Goal: Transaction & Acquisition: Book appointment/travel/reservation

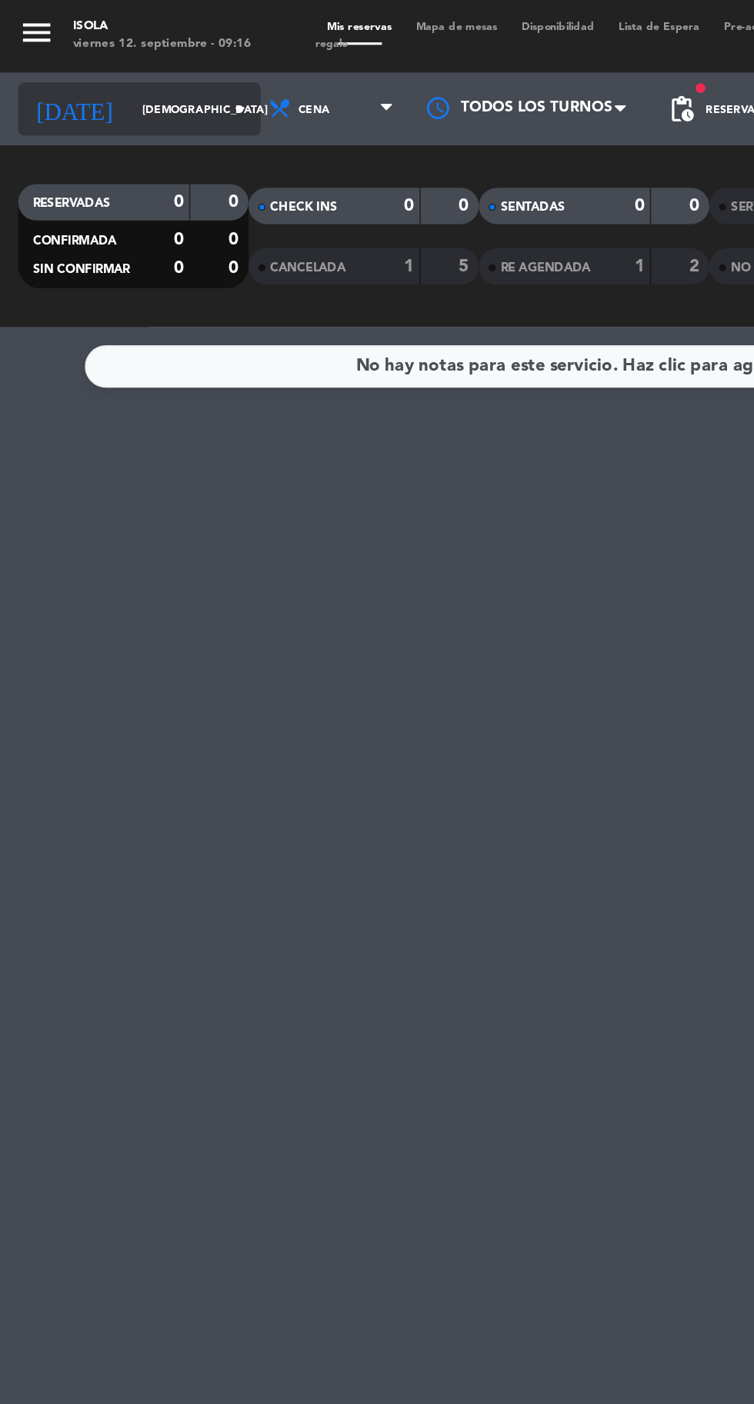
click at [93, 69] on input "[DEMOGRAPHIC_DATA] [DATE]" at bounding box center [130, 70] width 97 height 24
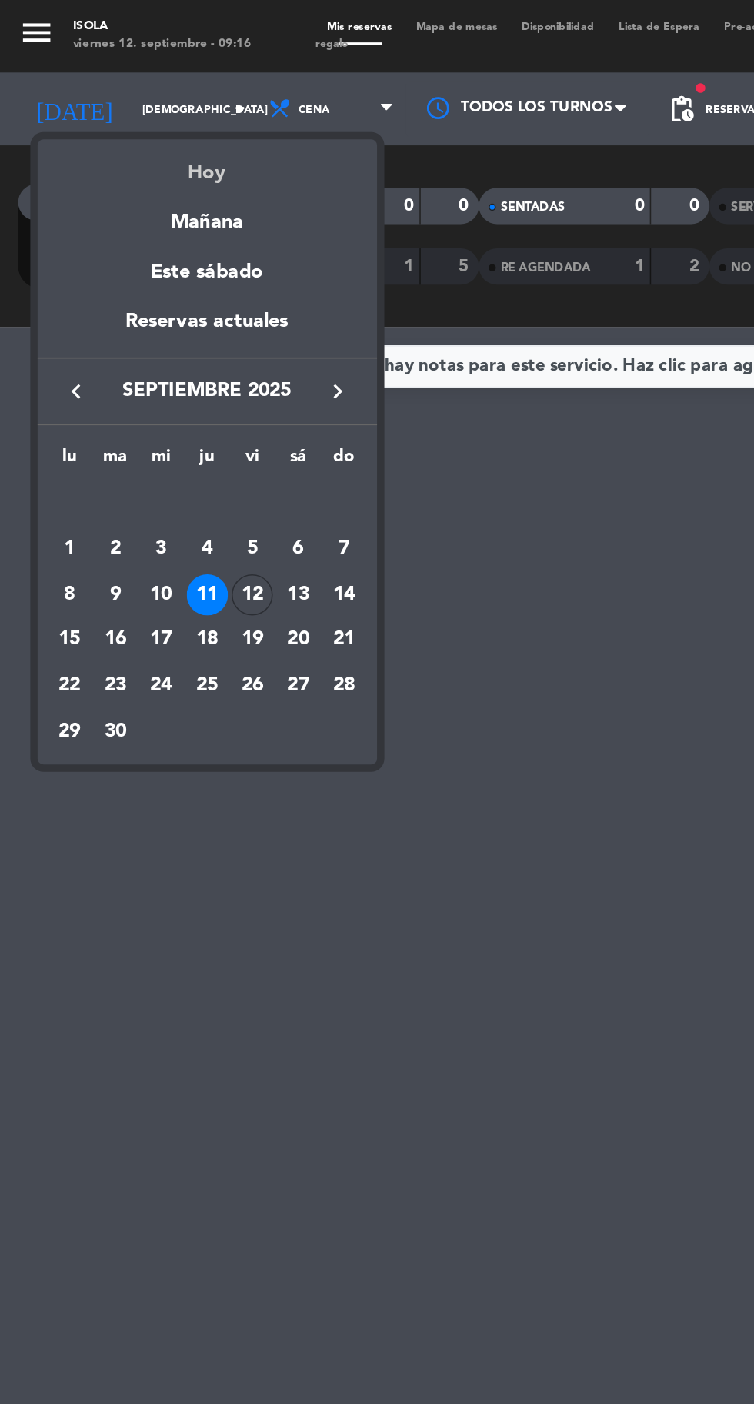
click at [144, 117] on div "Hoy" at bounding box center [131, 104] width 215 height 32
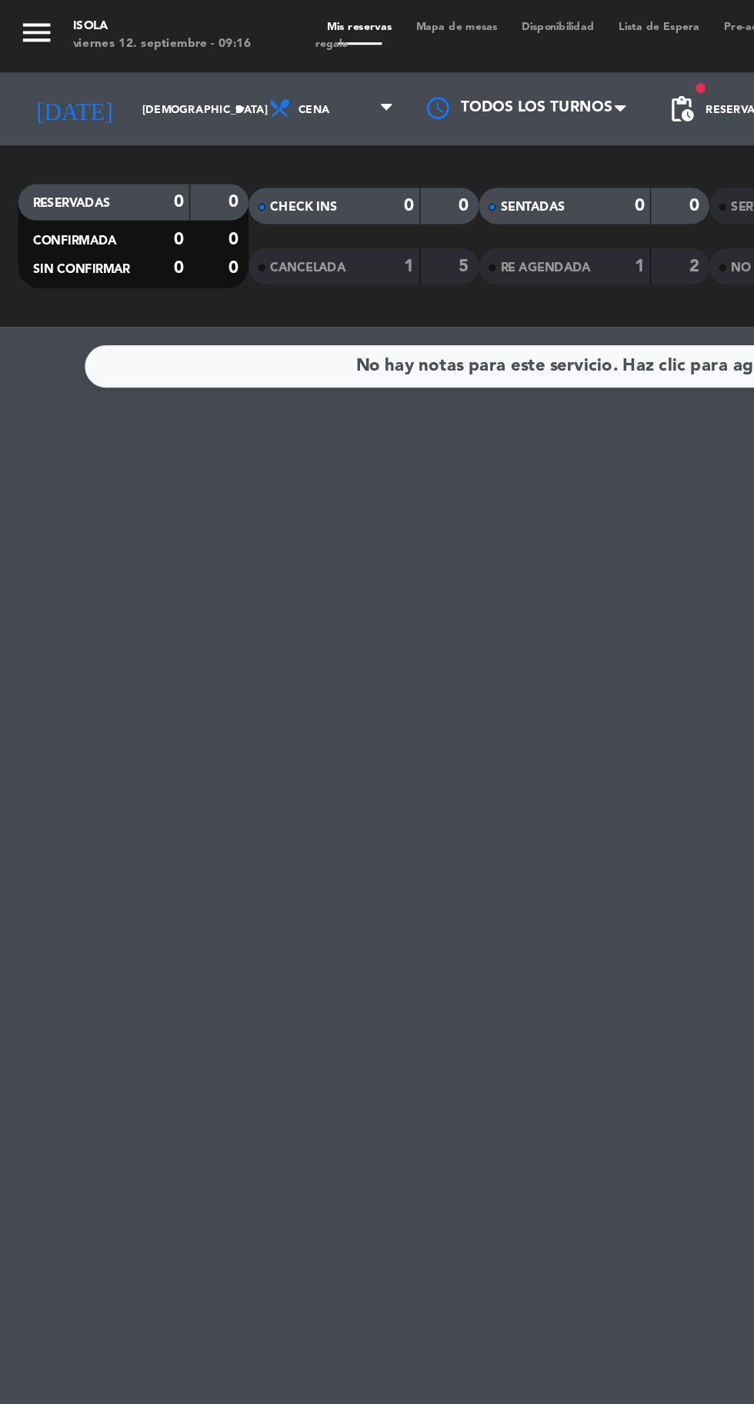
type input "vie. [DATE]"
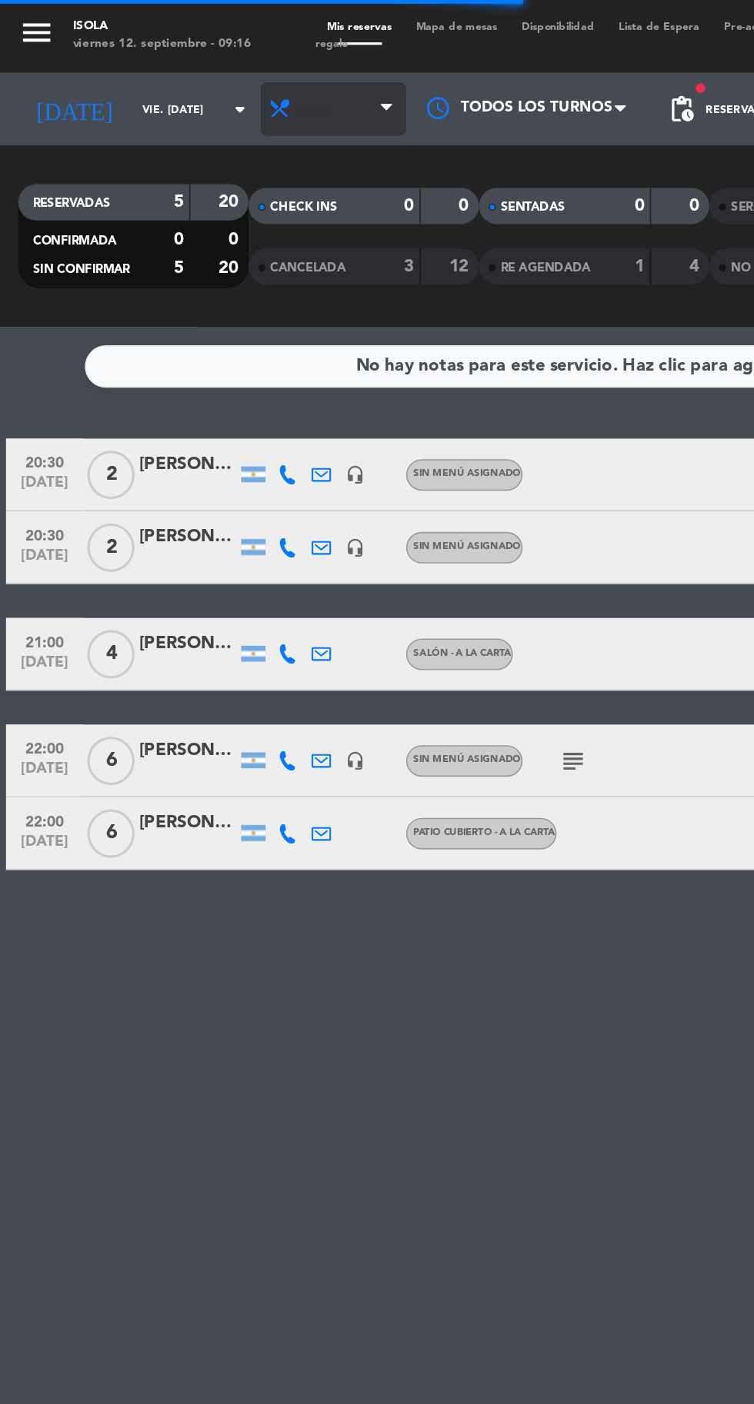
click at [200, 69] on span "Cena" at bounding box center [211, 69] width 92 height 34
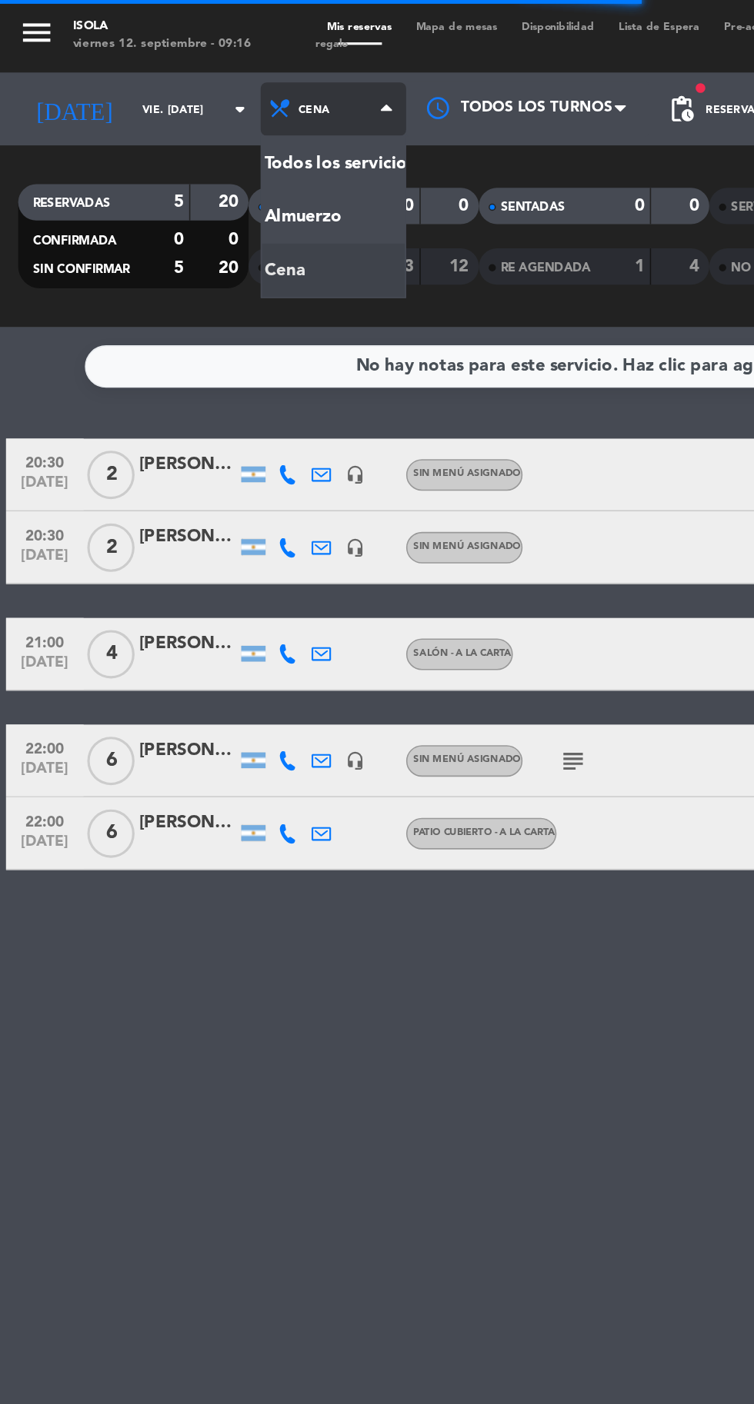
click at [191, 133] on div "menu Isola viernes 12. septiembre - 09:16 Mis reservas Mapa de mesas Disponibil…" at bounding box center [377, 104] width 754 height 208
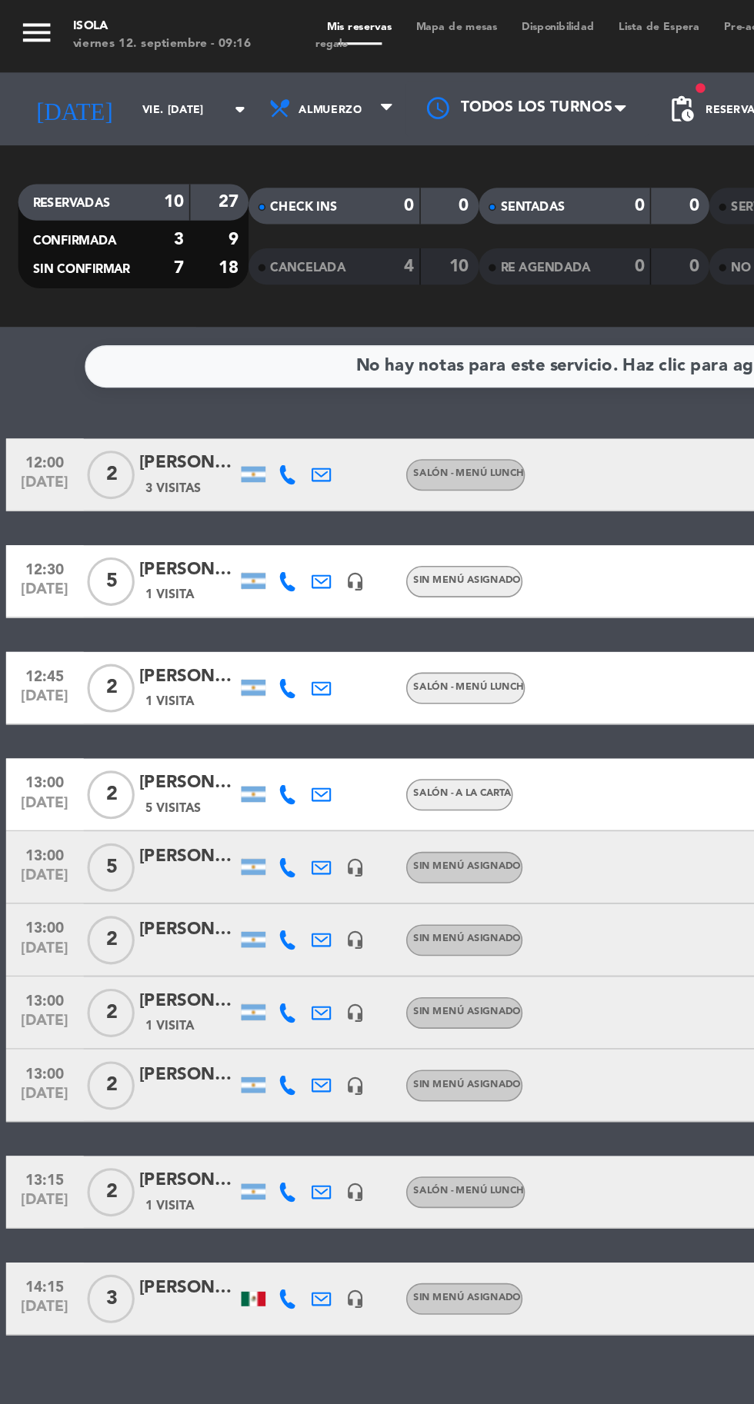
click at [298, 15] on span "Mapa de mesas" at bounding box center [289, 17] width 67 height 7
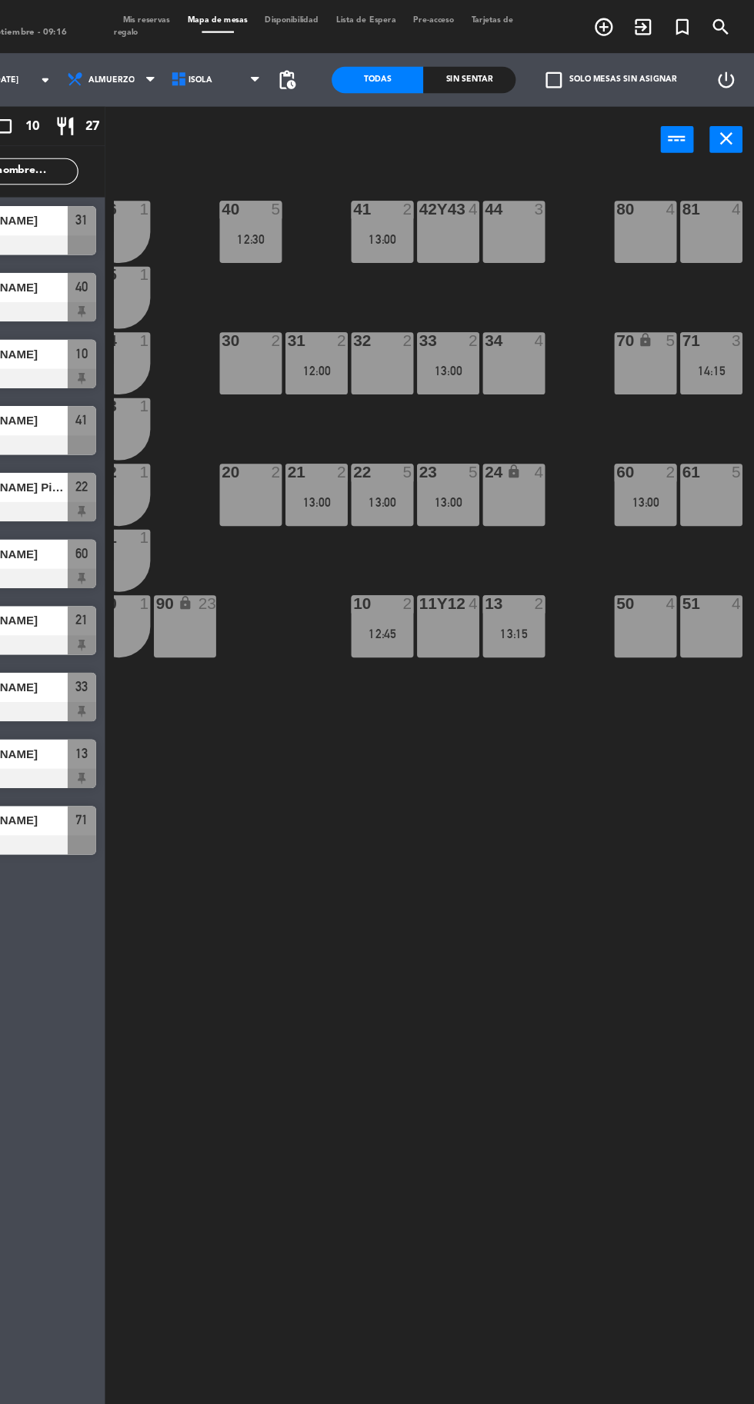
scroll to position [0, 26]
click at [624, 22] on icon "add_circle_outline" at bounding box center [623, 23] width 18 height 18
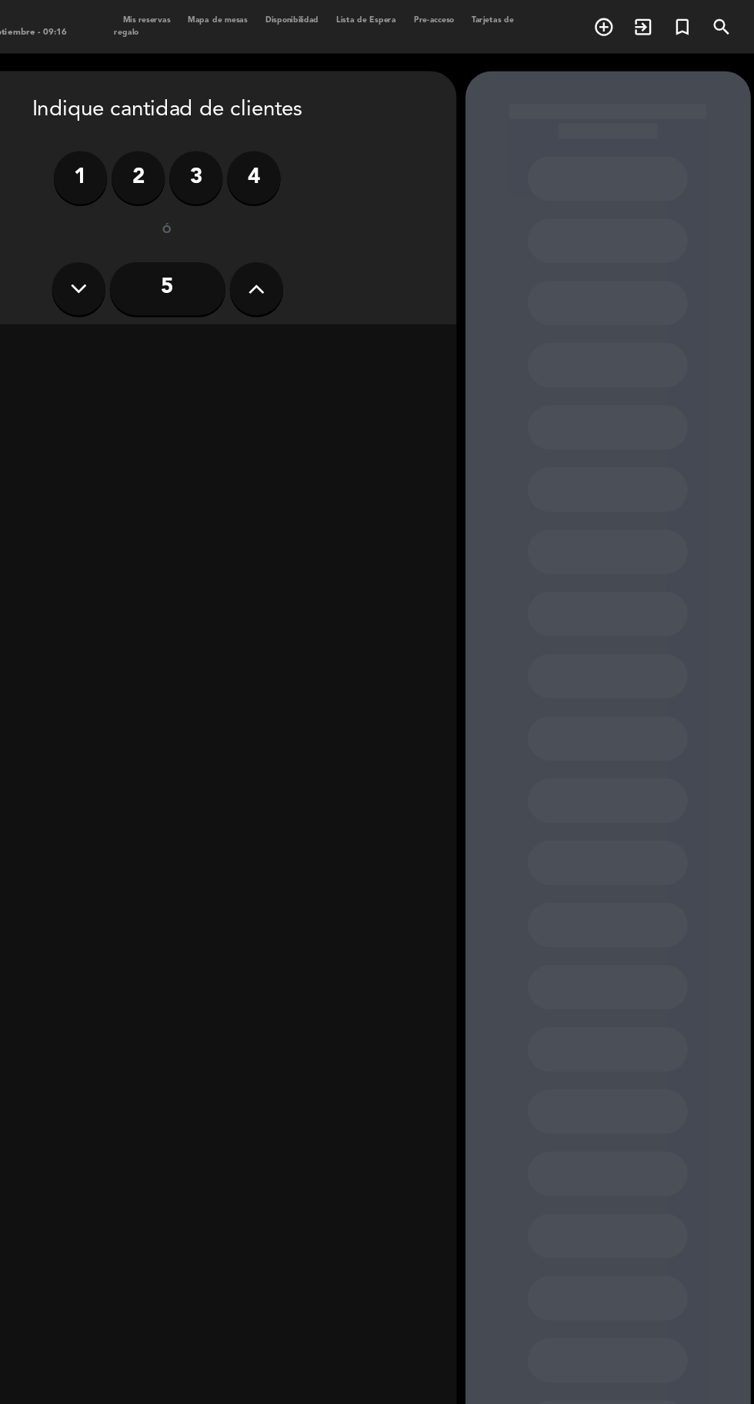
click at [321, 154] on label "4" at bounding box center [321, 154] width 46 height 46
click at [157, 309] on div "Almuerzo" at bounding box center [126, 303] width 237 height 31
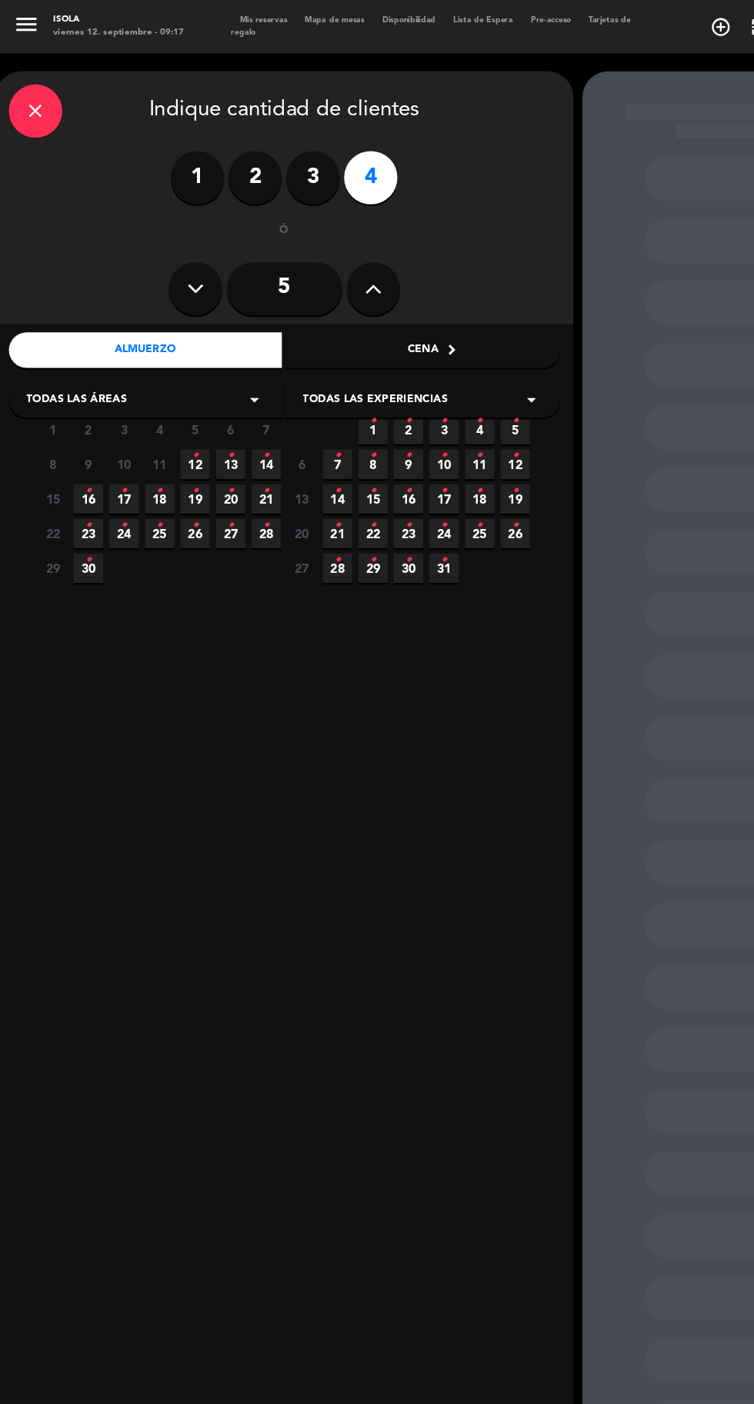
click at [168, 395] on icon "•" at bounding box center [168, 394] width 5 height 25
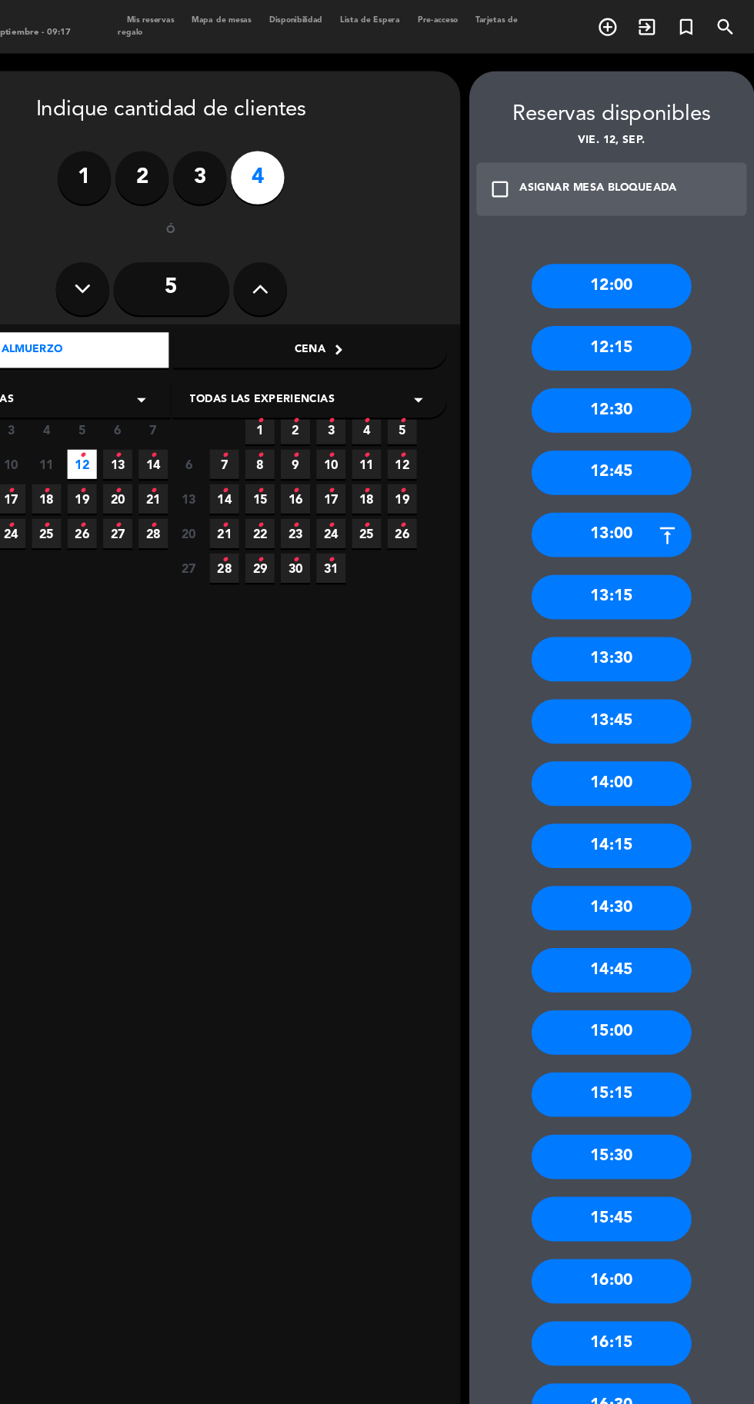
click at [641, 670] on div "14:00" at bounding box center [627, 678] width 138 height 38
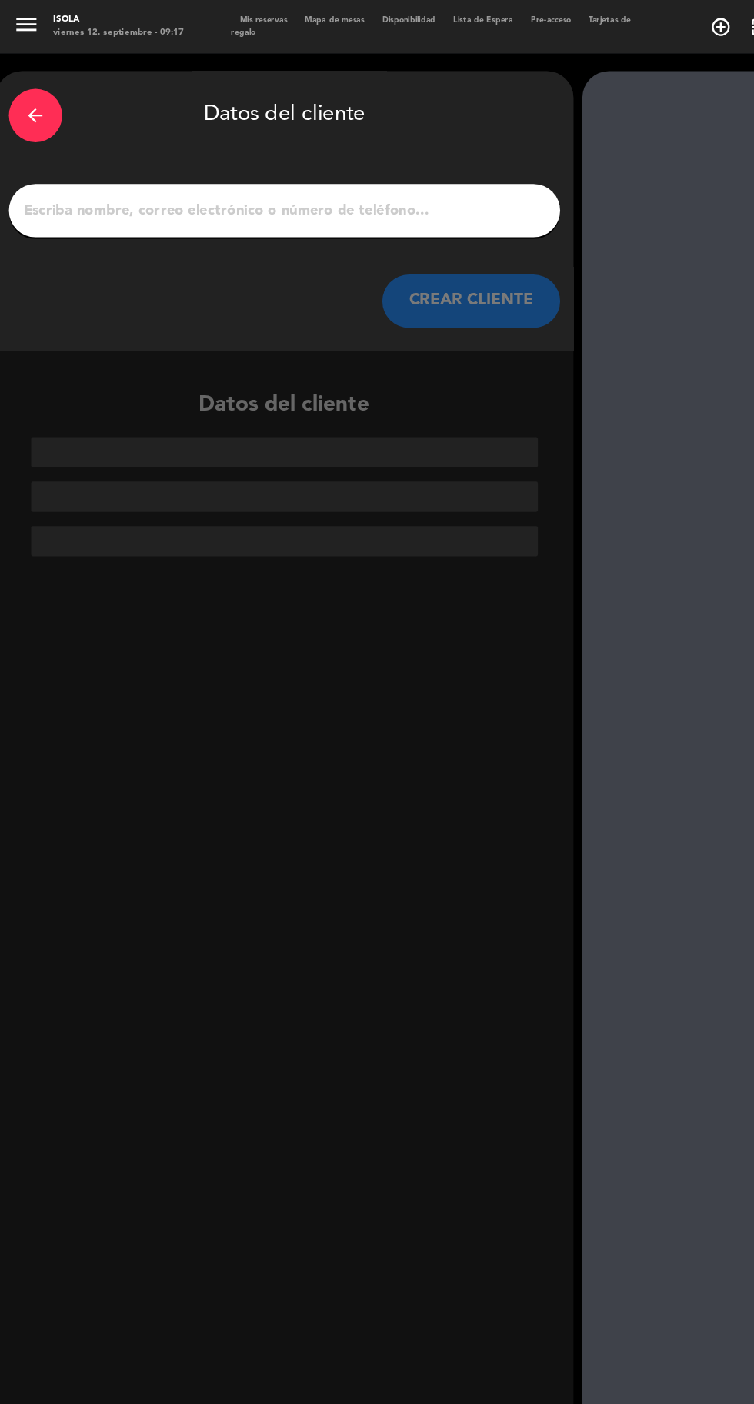
click at [263, 185] on input "1" at bounding box center [246, 182] width 454 height 22
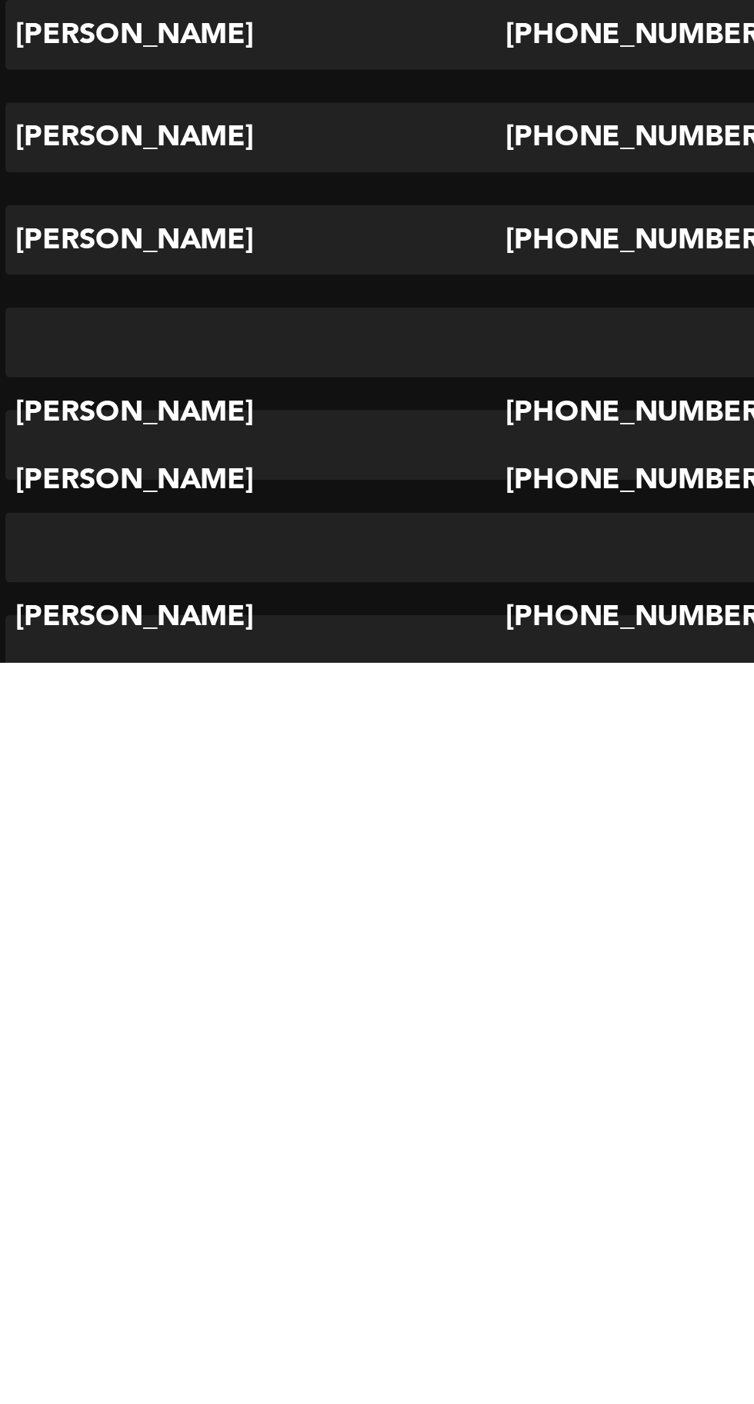
scroll to position [117, 0]
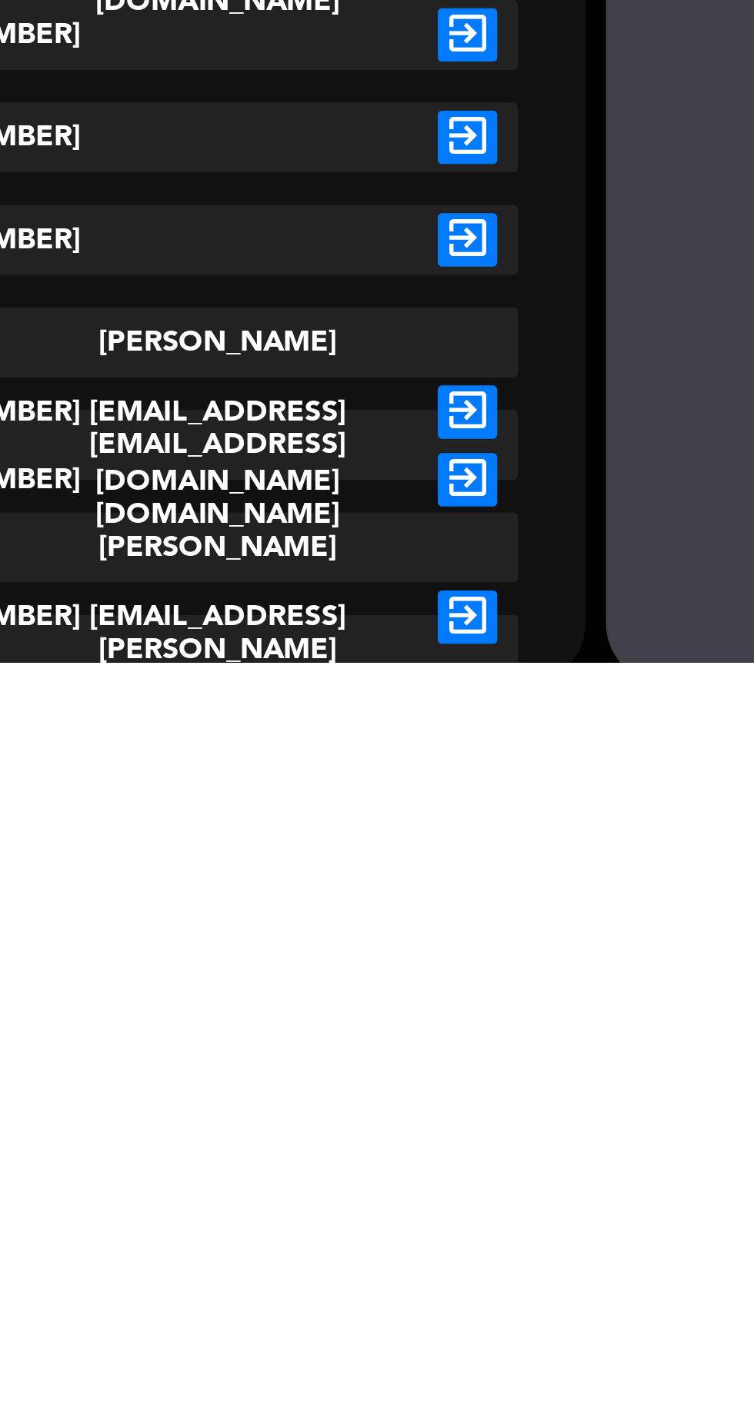
type input "[PERSON_NAME]"
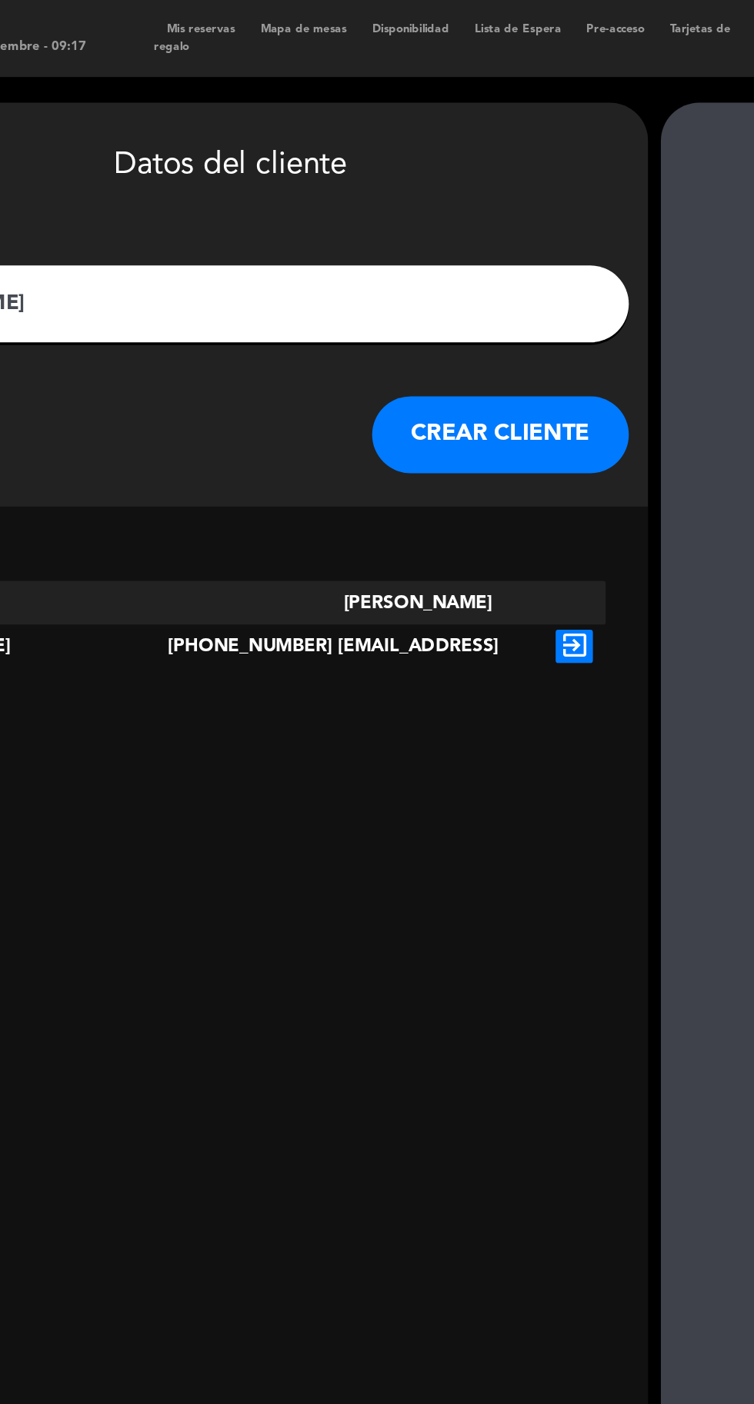
click at [461, 378] on icon "exit_to_app" at bounding box center [452, 388] width 22 height 20
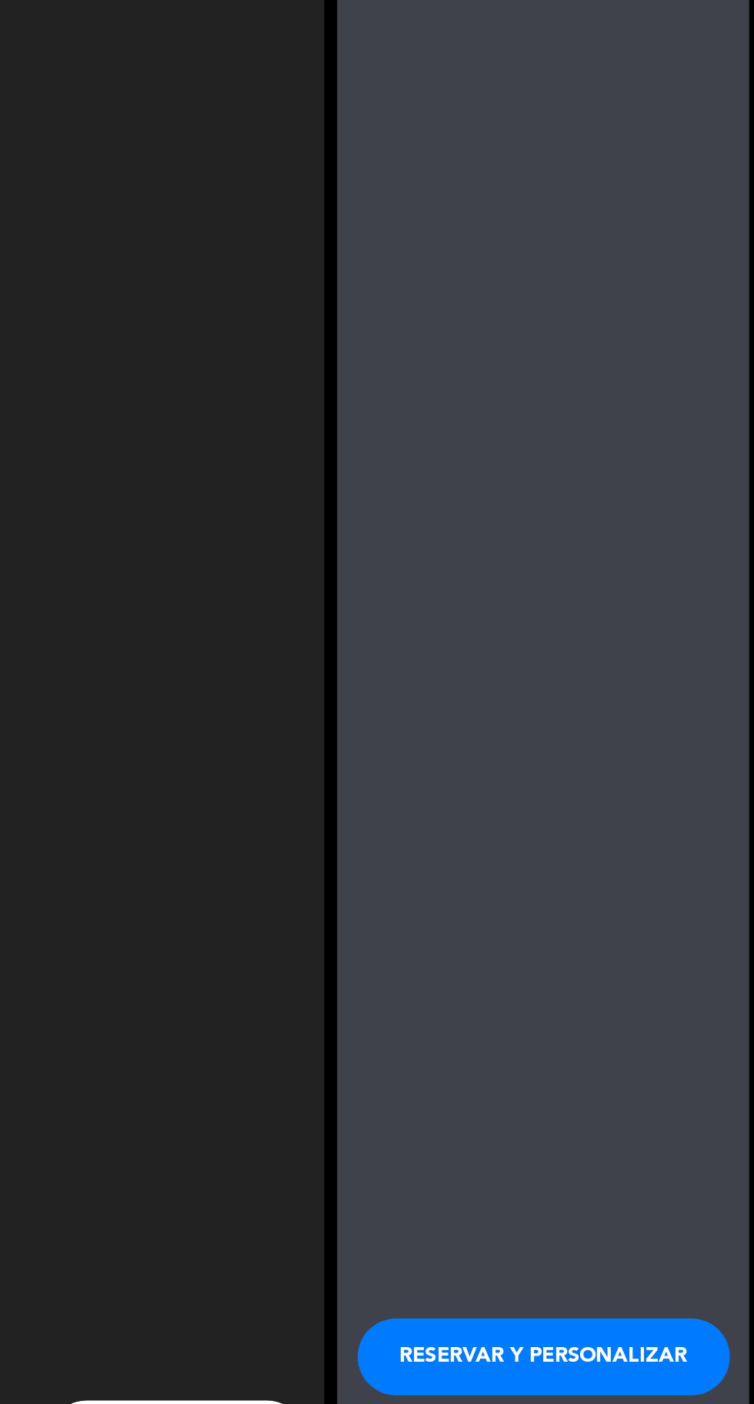
scroll to position [0, 0]
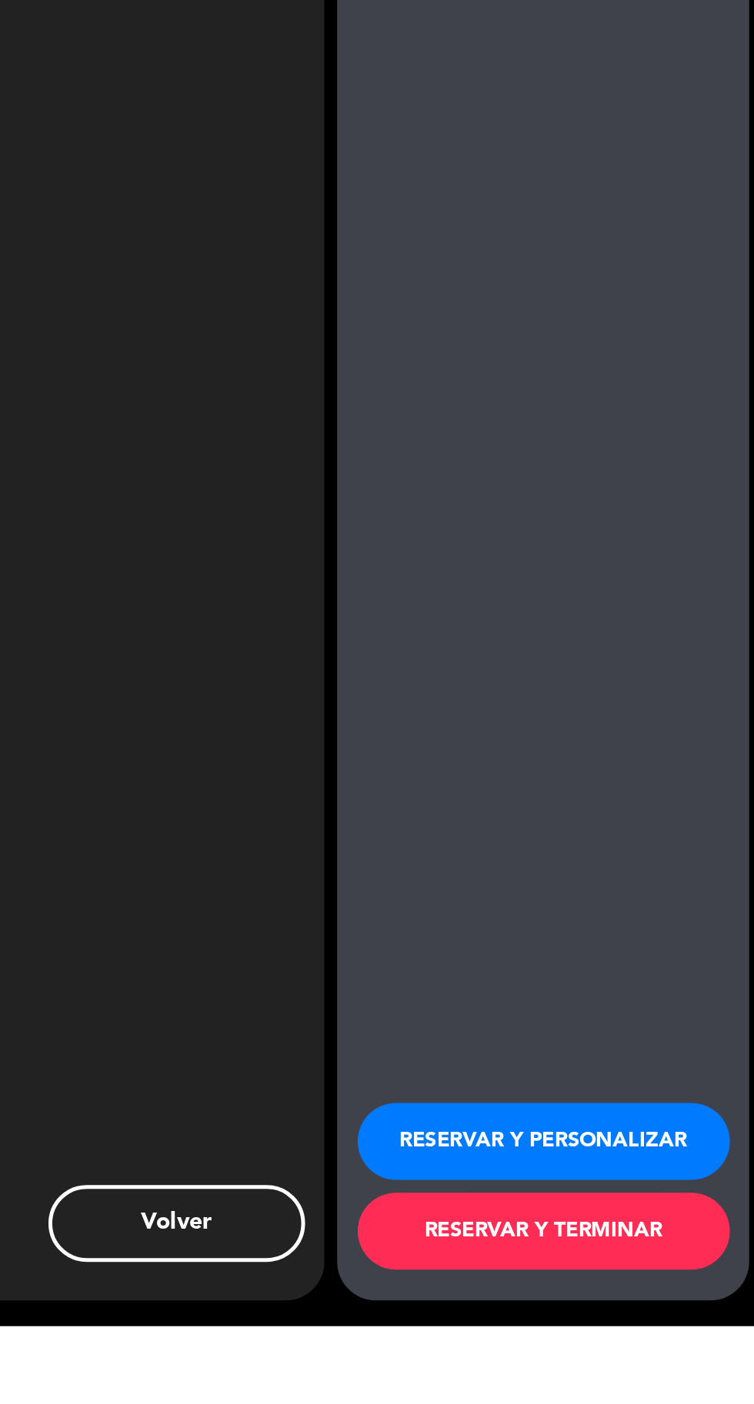
click at [644, 1370] on button "RESERVAR Y TERMINAR" at bounding box center [627, 1347] width 223 height 46
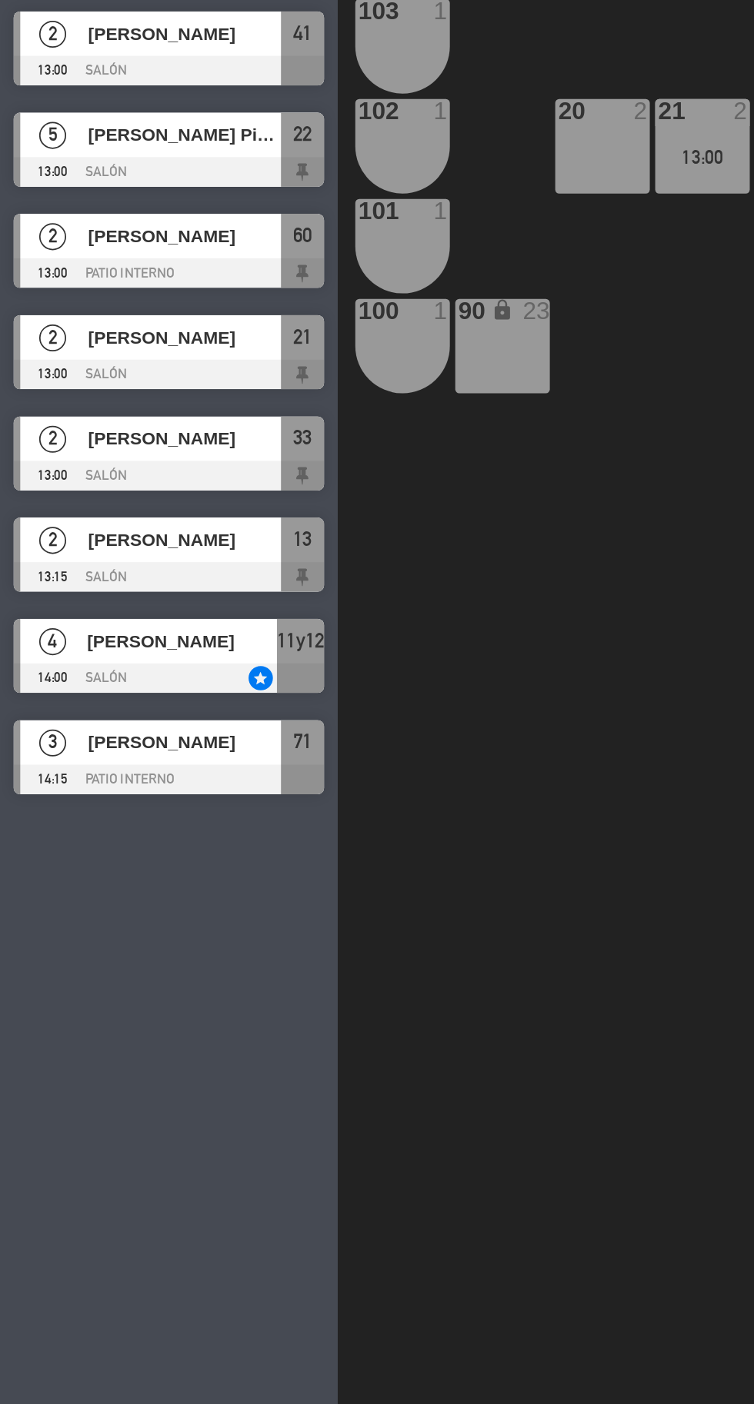
scroll to position [0, 26]
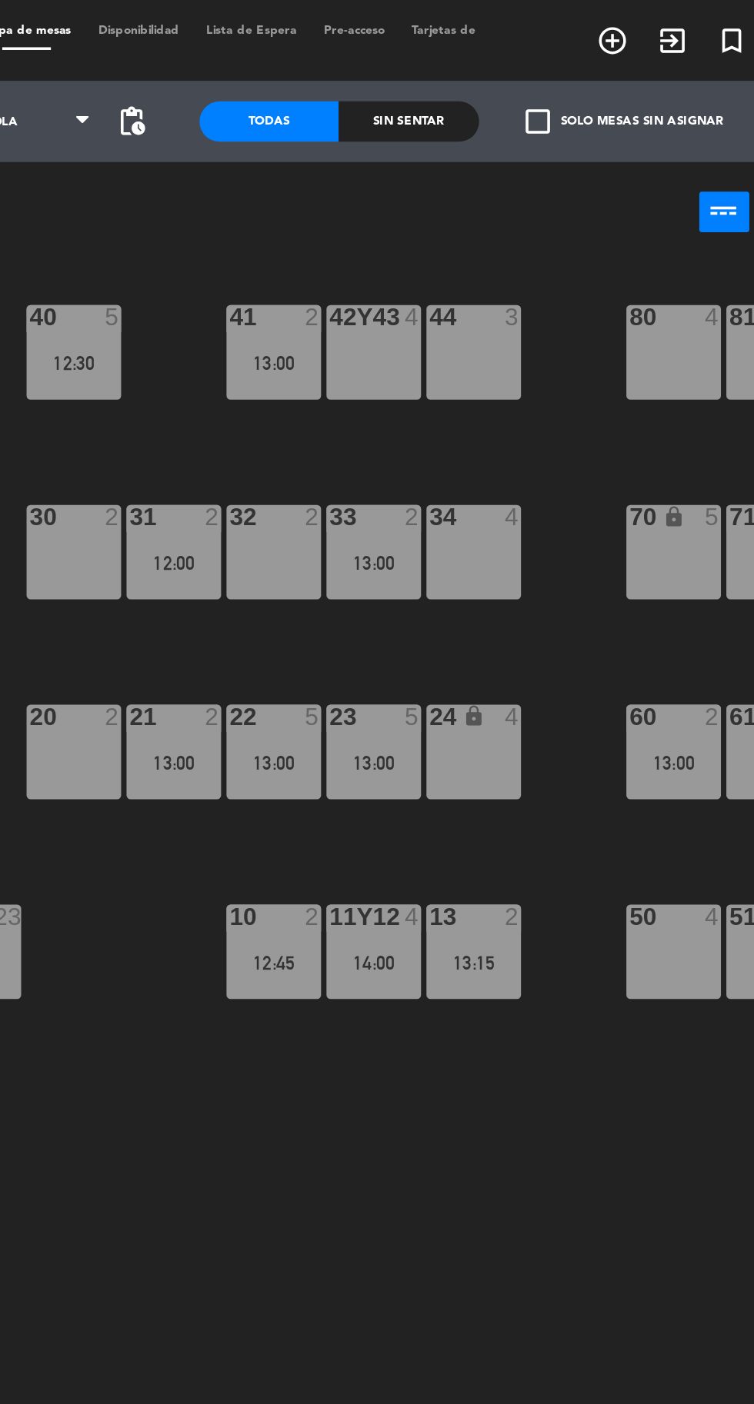
click at [495, 543] on div "14:00" at bounding box center [488, 548] width 54 height 11
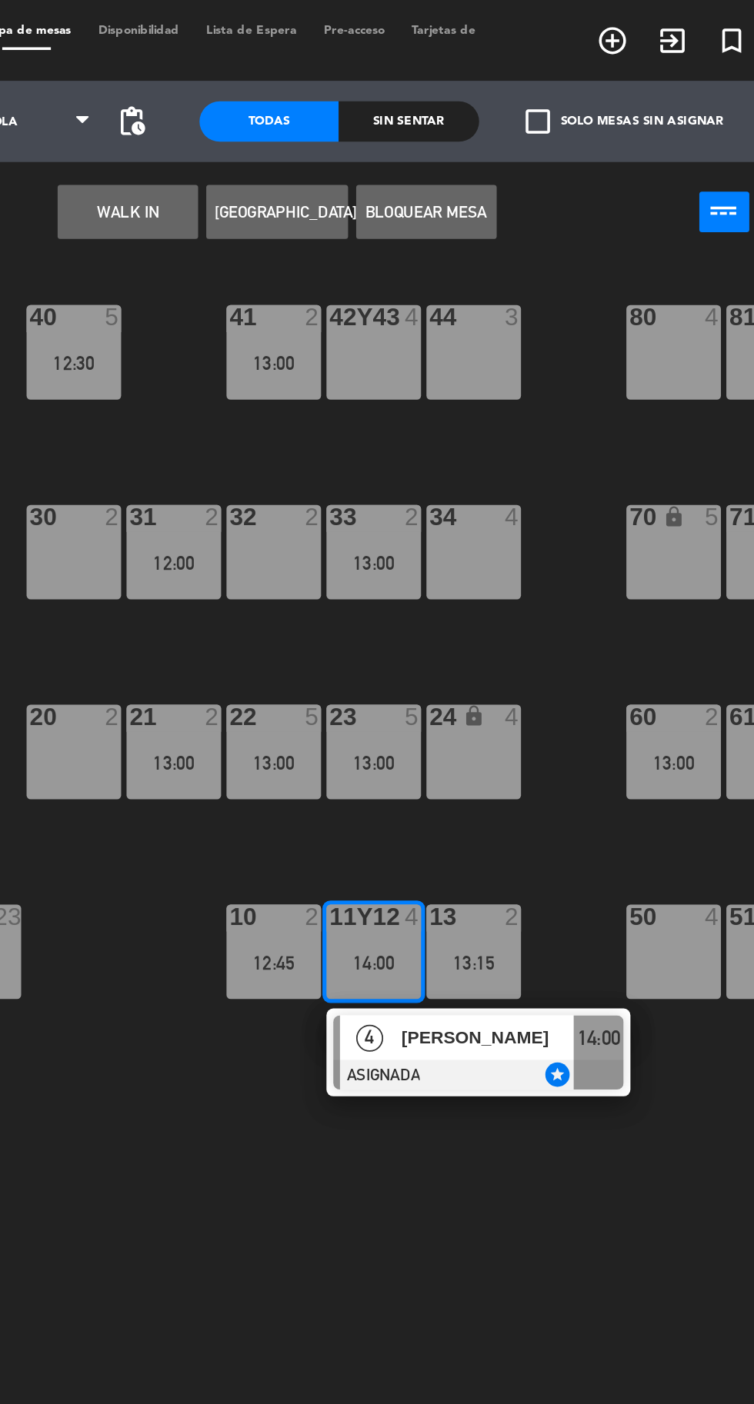
click at [525, 606] on div at bounding box center [547, 612] width 165 height 17
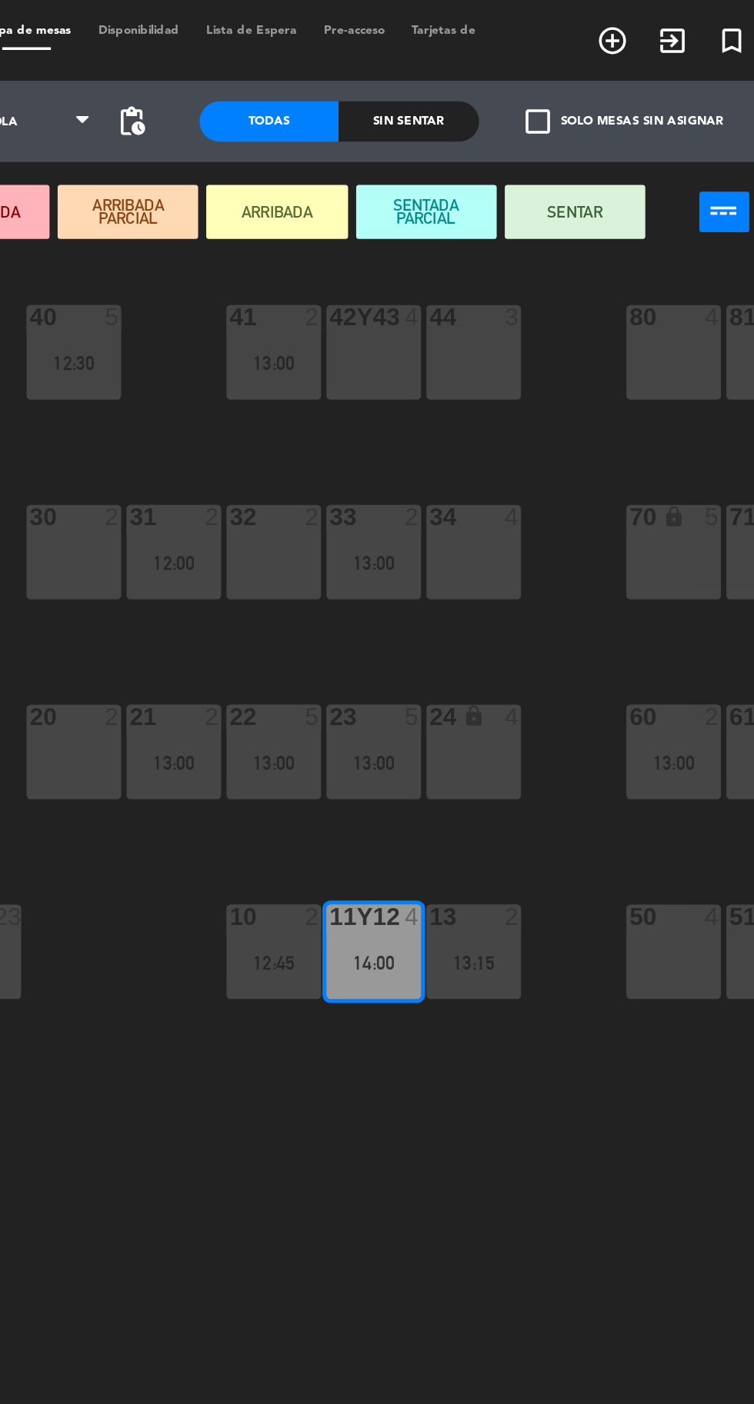
click at [555, 312] on div "34 4" at bounding box center [545, 315] width 54 height 54
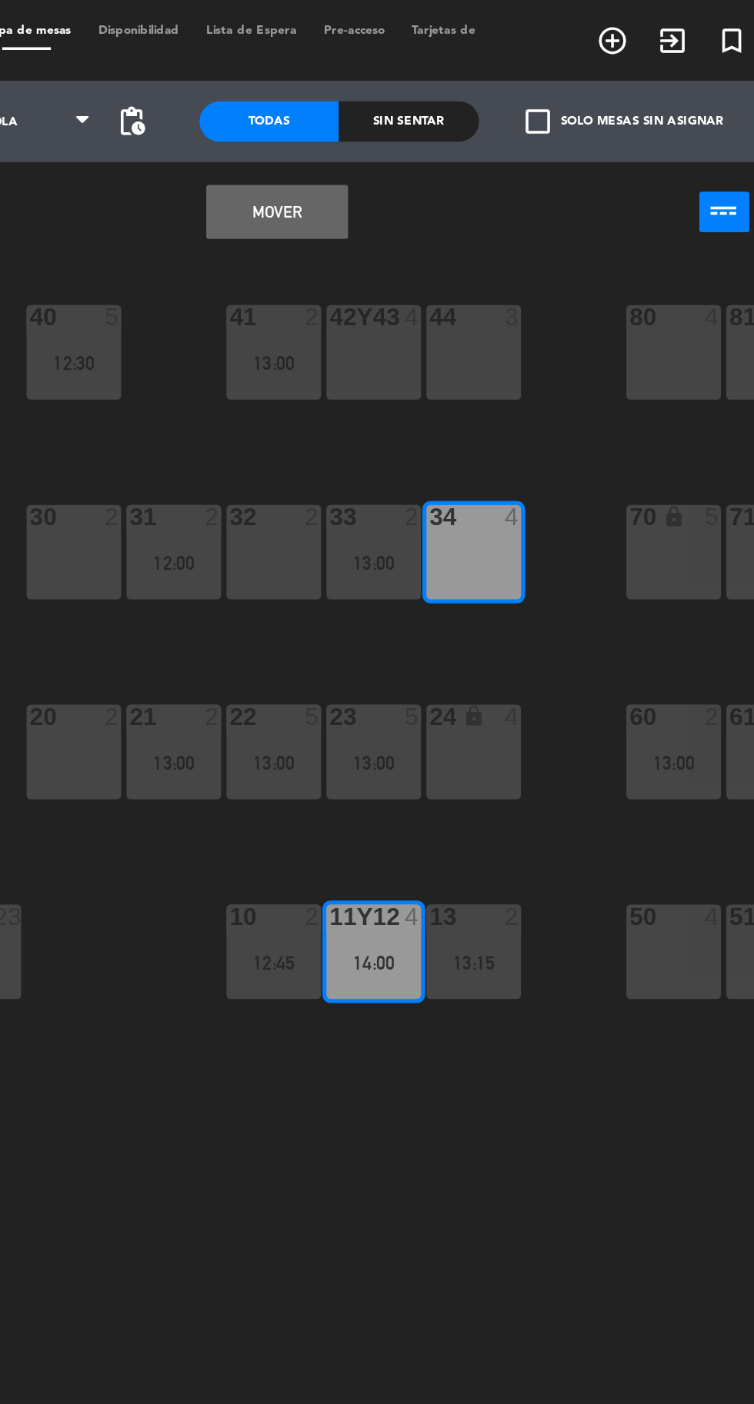
click at [450, 123] on button "Mover" at bounding box center [432, 120] width 80 height 31
